Goal: Task Accomplishment & Management: Complete application form

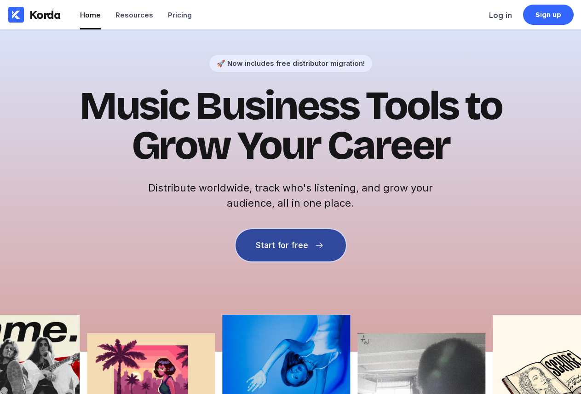
click at [283, 259] on button "Start for free" at bounding box center [291, 245] width 110 height 32
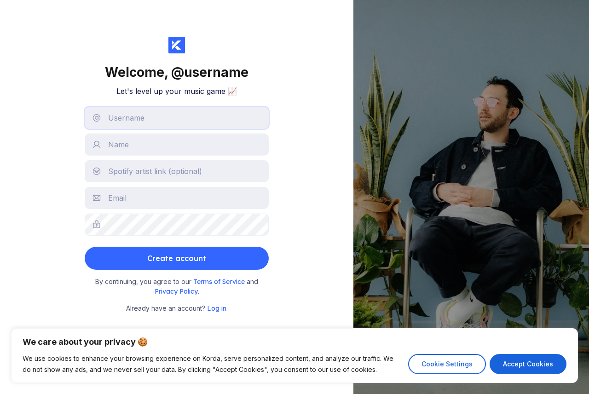
click at [135, 127] on input "text" at bounding box center [177, 118] width 184 height 22
click at [114, 126] on input "text" at bounding box center [177, 118] width 184 height 22
type input "slimshadyjr228"
click at [117, 148] on input "text" at bounding box center [177, 144] width 184 height 22
type input "a"
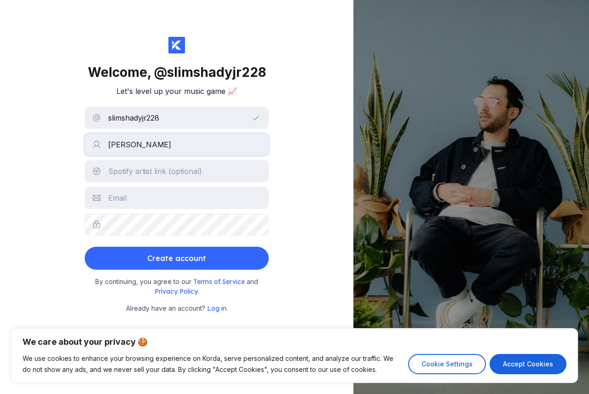
type input "[PERSON_NAME]"
click at [173, 179] on input "text" at bounding box center [177, 171] width 184 height 22
paste input "[URL][DOMAIN_NAME]"
type input "[URL][DOMAIN_NAME]"
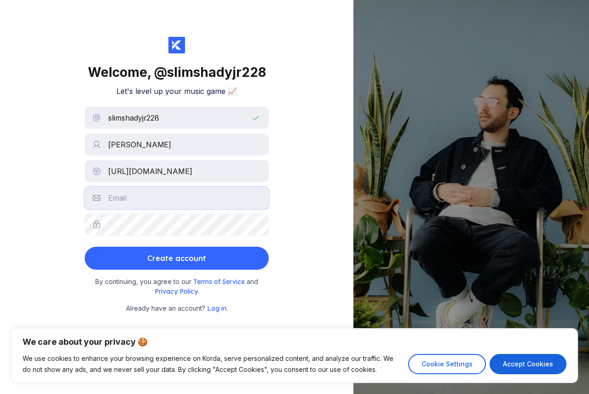
click at [161, 208] on input "text" at bounding box center [177, 198] width 184 height 22
type input "[EMAIL_ADDRESS][DOMAIN_NAME]"
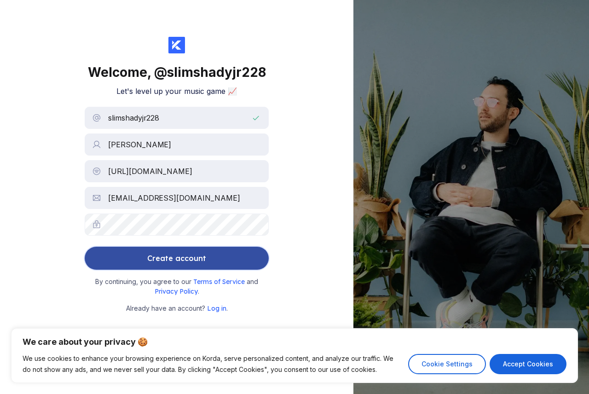
click at [177, 265] on div "Create account" at bounding box center [176, 258] width 59 height 18
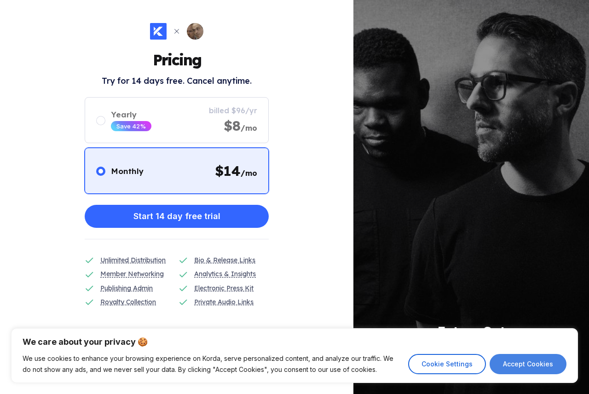
click at [538, 372] on button "Accept Cookies" at bounding box center [528, 364] width 77 height 20
checkbox input "true"
